Goal: Transaction & Acquisition: Purchase product/service

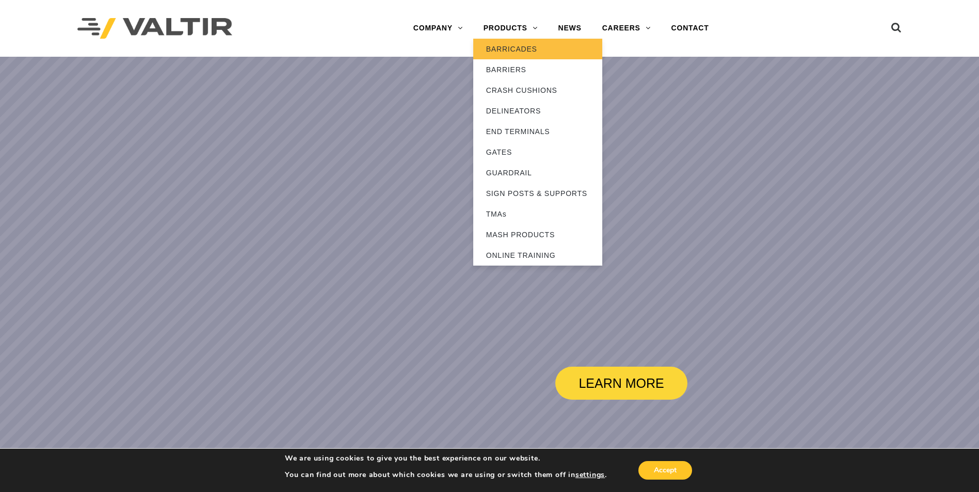
click at [512, 50] on link "BARRICADES" at bounding box center [537, 49] width 129 height 21
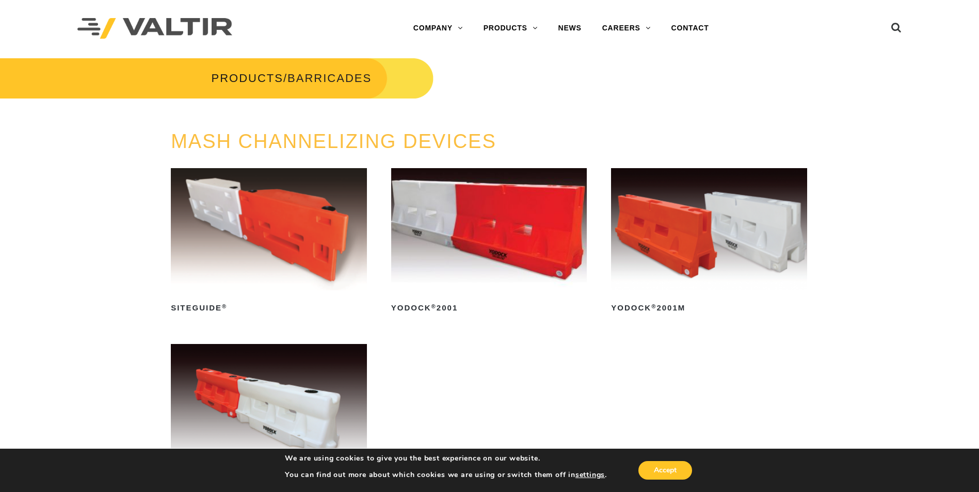
scroll to position [52, 0]
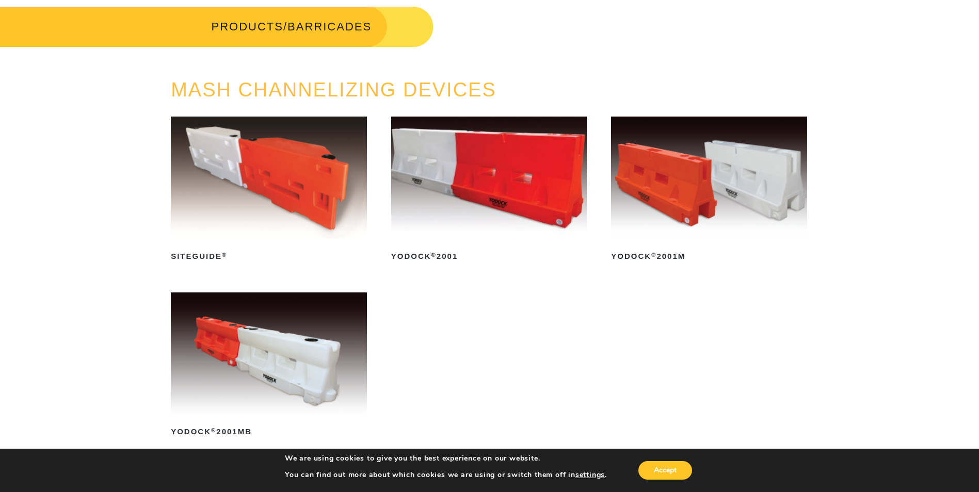
click at [554, 188] on img at bounding box center [489, 178] width 196 height 122
click at [741, 171] on img at bounding box center [709, 178] width 196 height 122
click at [534, 201] on img at bounding box center [489, 178] width 196 height 122
